Goal: Task Accomplishment & Management: Check status

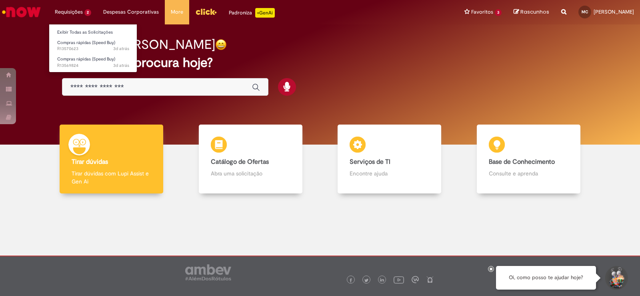
click at [75, 13] on li "Requisições 2 Exibir Todas as Solicitações Compras rápidas (Speed Buy) 3d atrás…" at bounding box center [73, 12] width 48 height 24
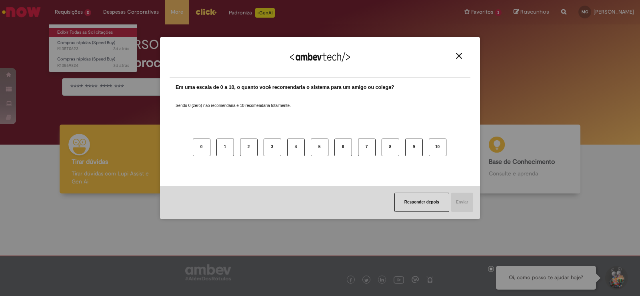
click at [84, 33] on div "Agradecemos seu feedback! Em uma escala de 0 a 10, o quanto você recomendaria o…" at bounding box center [320, 148] width 640 height 296
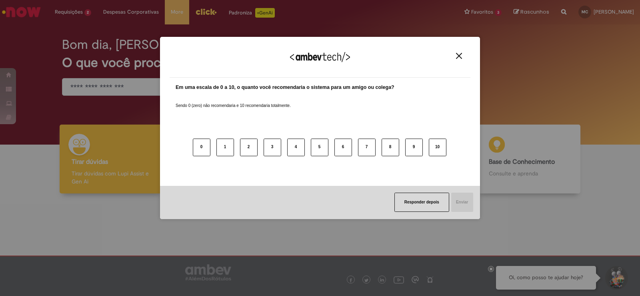
click at [457, 56] on img "Close" at bounding box center [459, 56] width 6 height 6
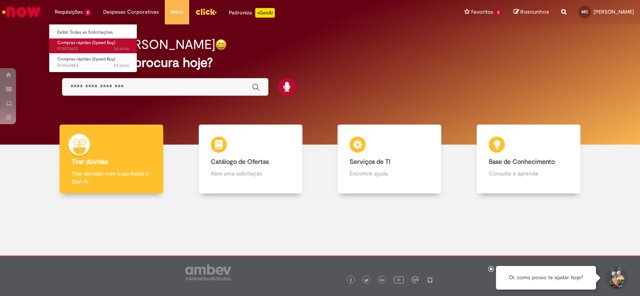
click at [74, 44] on span "Compras rápidas (Speed Buy)" at bounding box center [86, 43] width 58 height 6
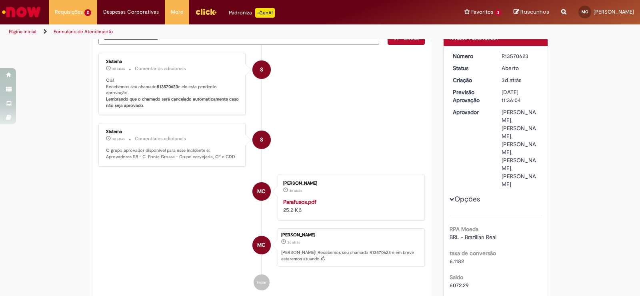
scroll to position [40, 0]
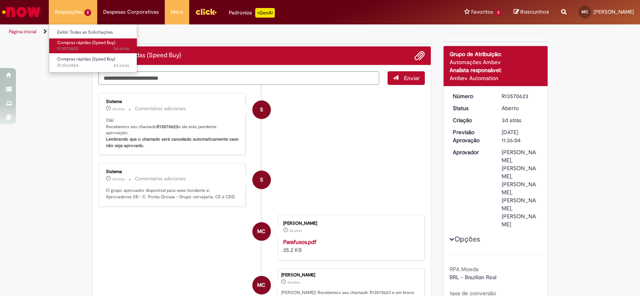
click at [72, 42] on span "Compras rápidas (Speed Buy)" at bounding box center [86, 43] width 58 height 6
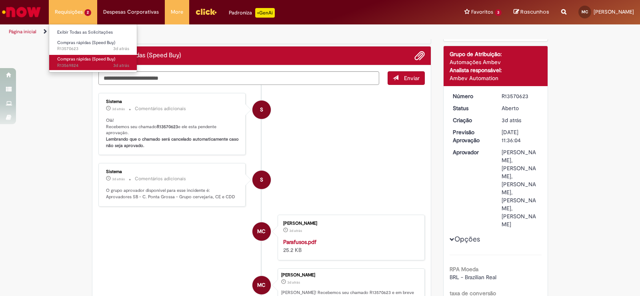
click at [86, 60] on span "Compras rápidas (Speed Buy)" at bounding box center [86, 59] width 58 height 6
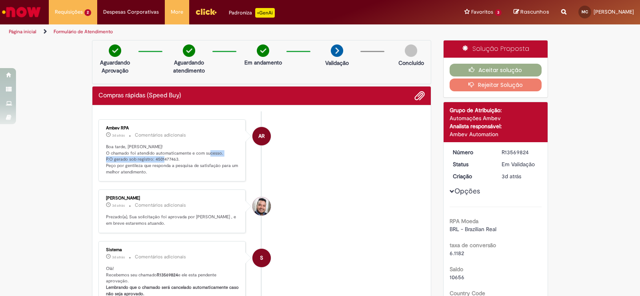
drag, startPoint x: 103, startPoint y: 158, endPoint x: 176, endPoint y: 157, distance: 73.2
click at [176, 157] on p "Boa tarde, [PERSON_NAME]! O chamado foi atendido automaticamente e com sucesso.…" at bounding box center [172, 160] width 133 height 32
copy p "P.O gerado sob registro: 4501477463."
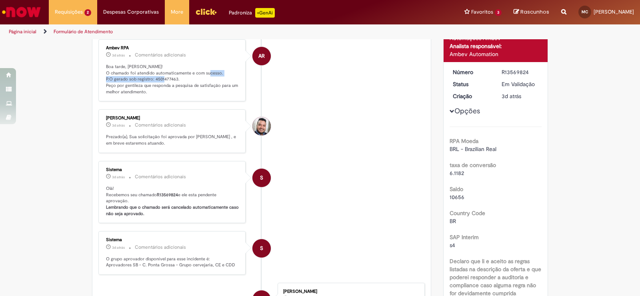
scroll to position [200, 0]
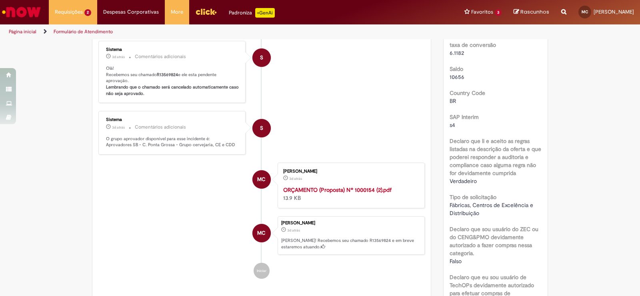
click at [366, 193] on strong "ORÇAMENTO (Proposta) Nº 1000154 (2).pdf" at bounding box center [337, 189] width 108 height 7
